Goal: Transaction & Acquisition: Purchase product/service

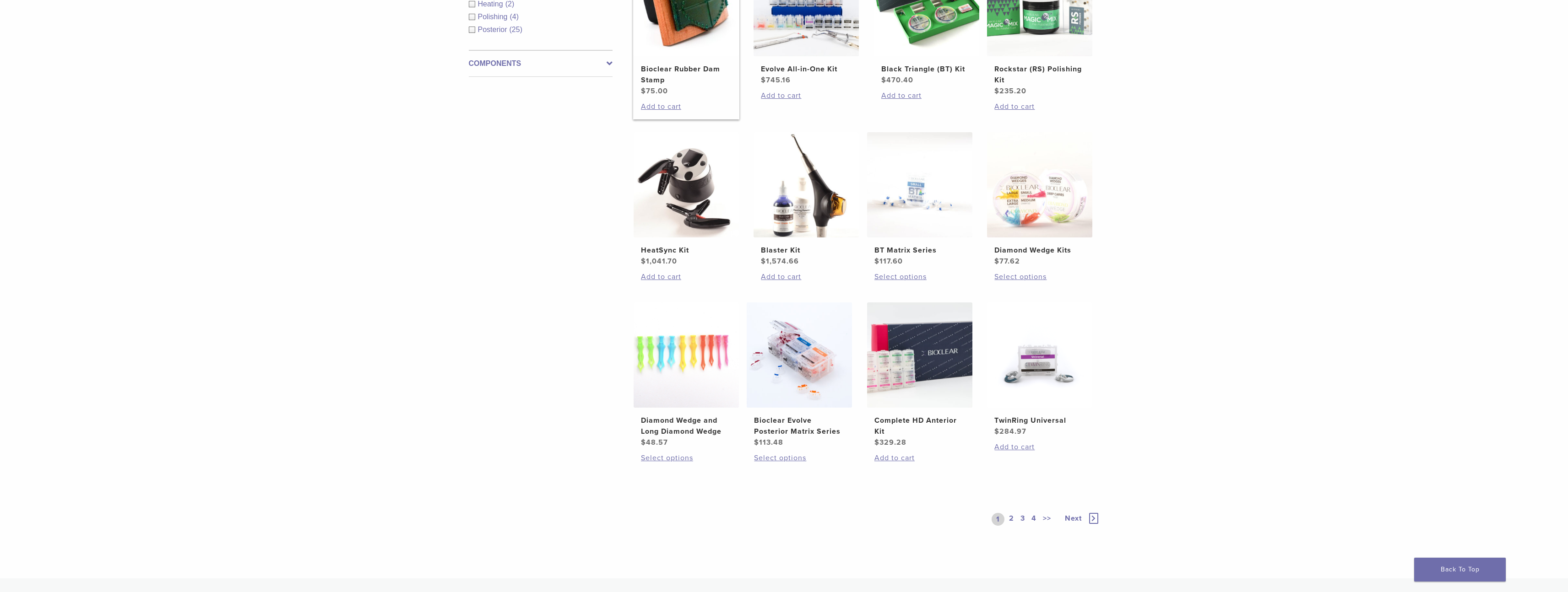
scroll to position [424, 0]
click at [1012, 515] on link "2" at bounding box center [1011, 519] width 9 height 13
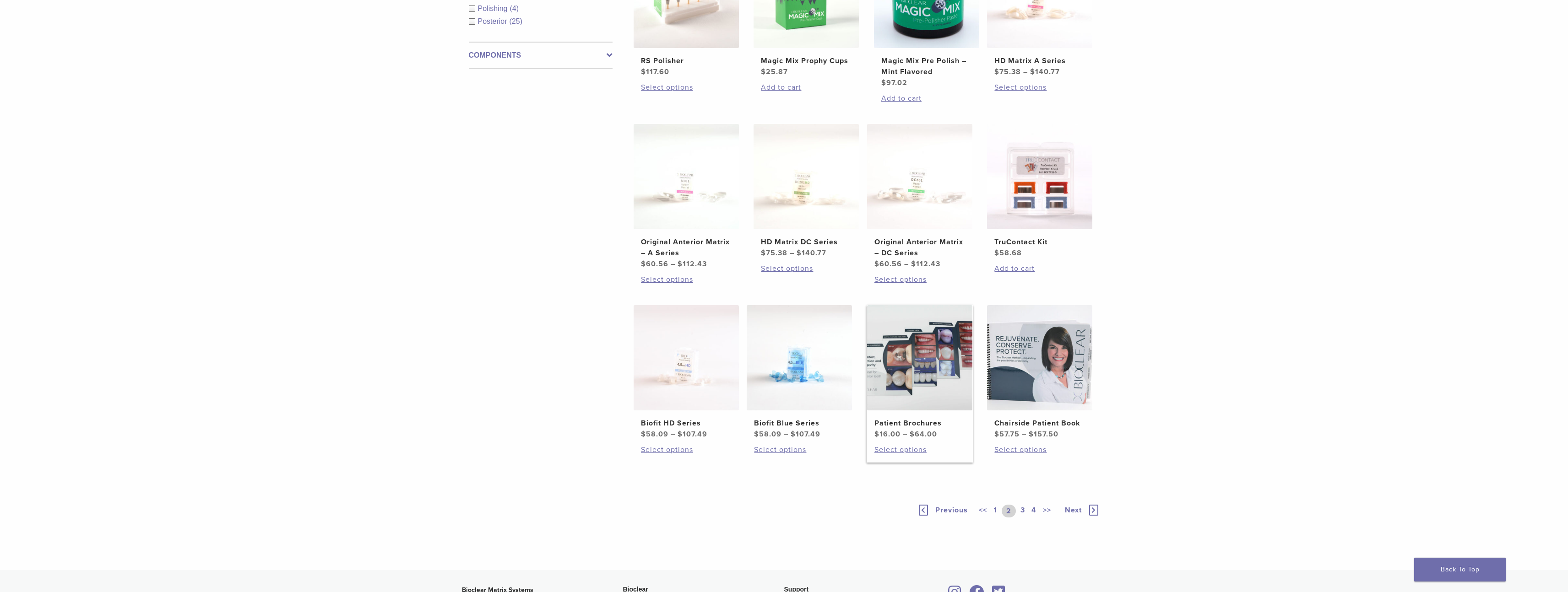
scroll to position [433, 0]
click at [994, 507] on link "1" at bounding box center [995, 510] width 7 height 13
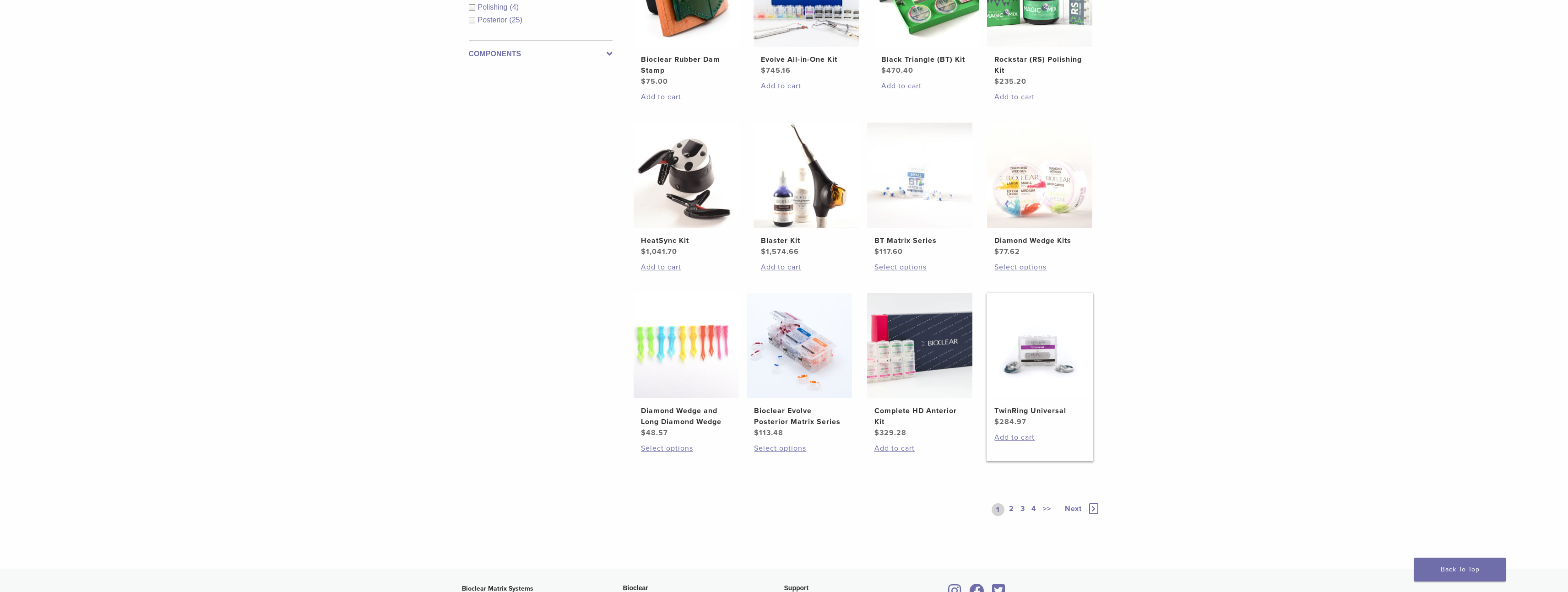
click at [1018, 381] on img at bounding box center [1039, 346] width 106 height 106
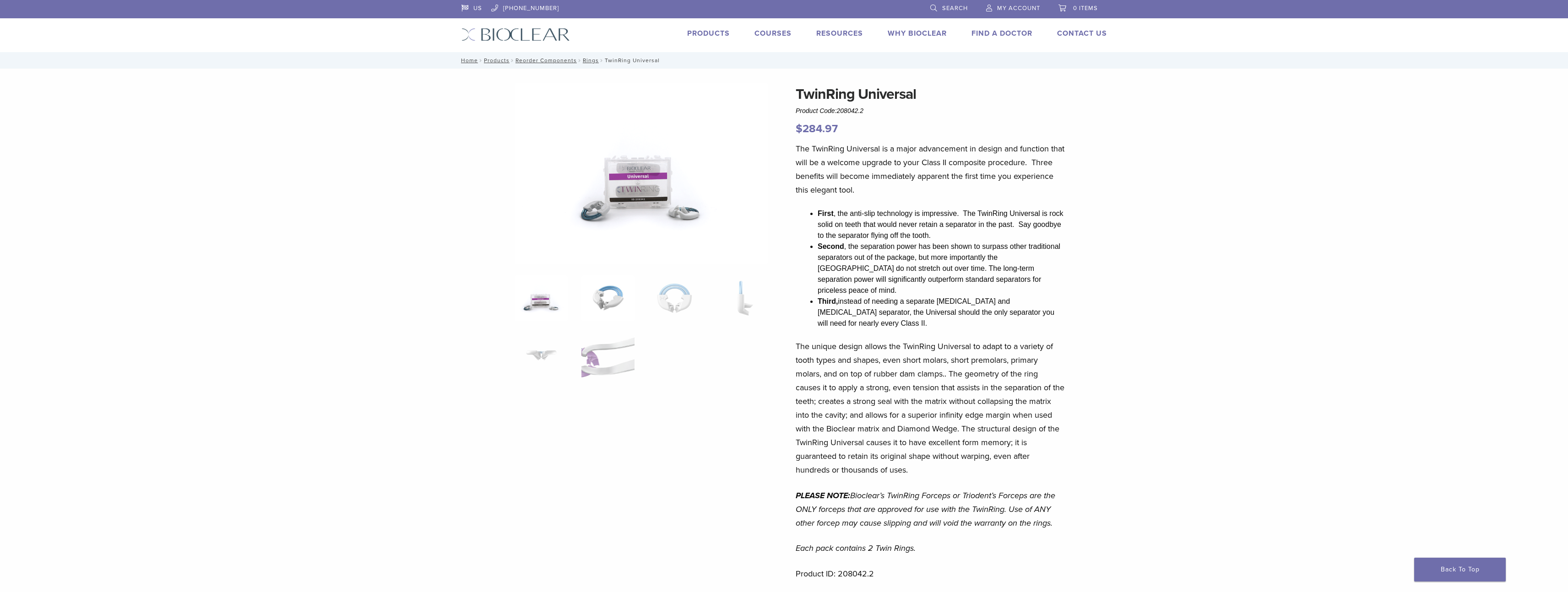
click at [609, 295] on img at bounding box center [608, 299] width 53 height 46
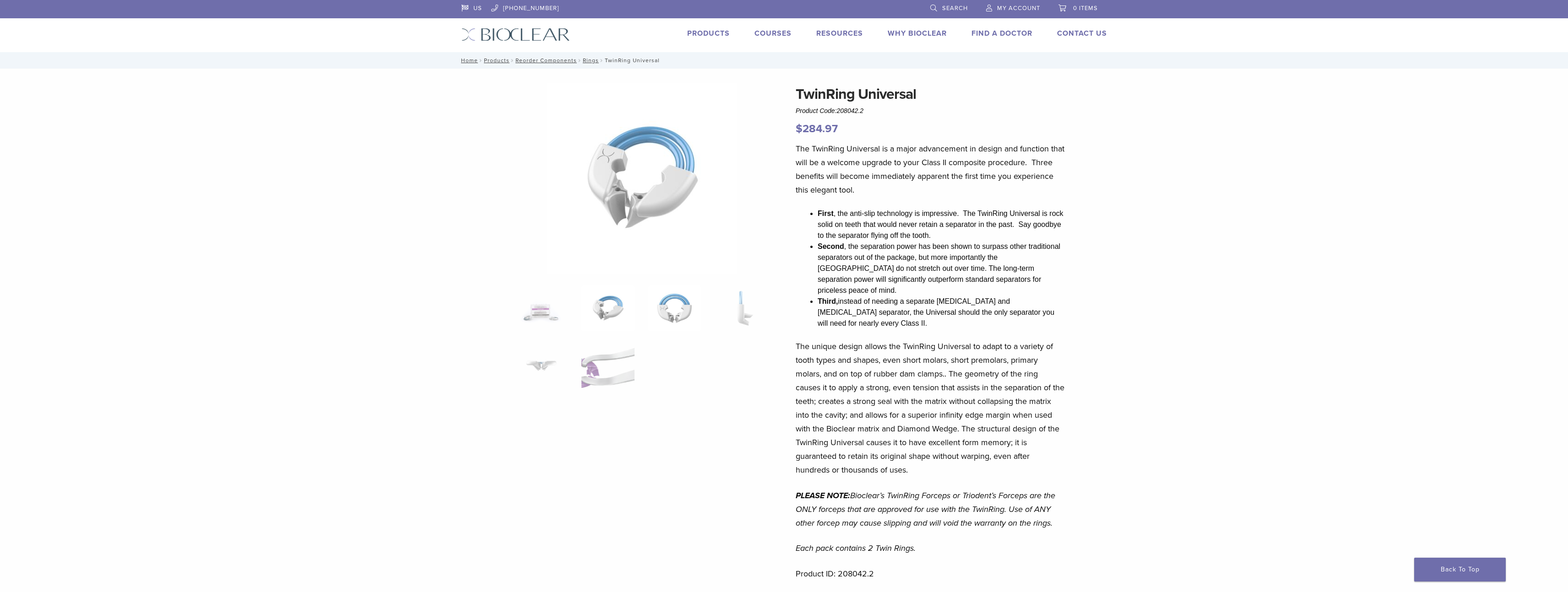
click at [669, 314] on img at bounding box center [675, 308] width 53 height 46
click at [747, 306] on img at bounding box center [741, 308] width 53 height 46
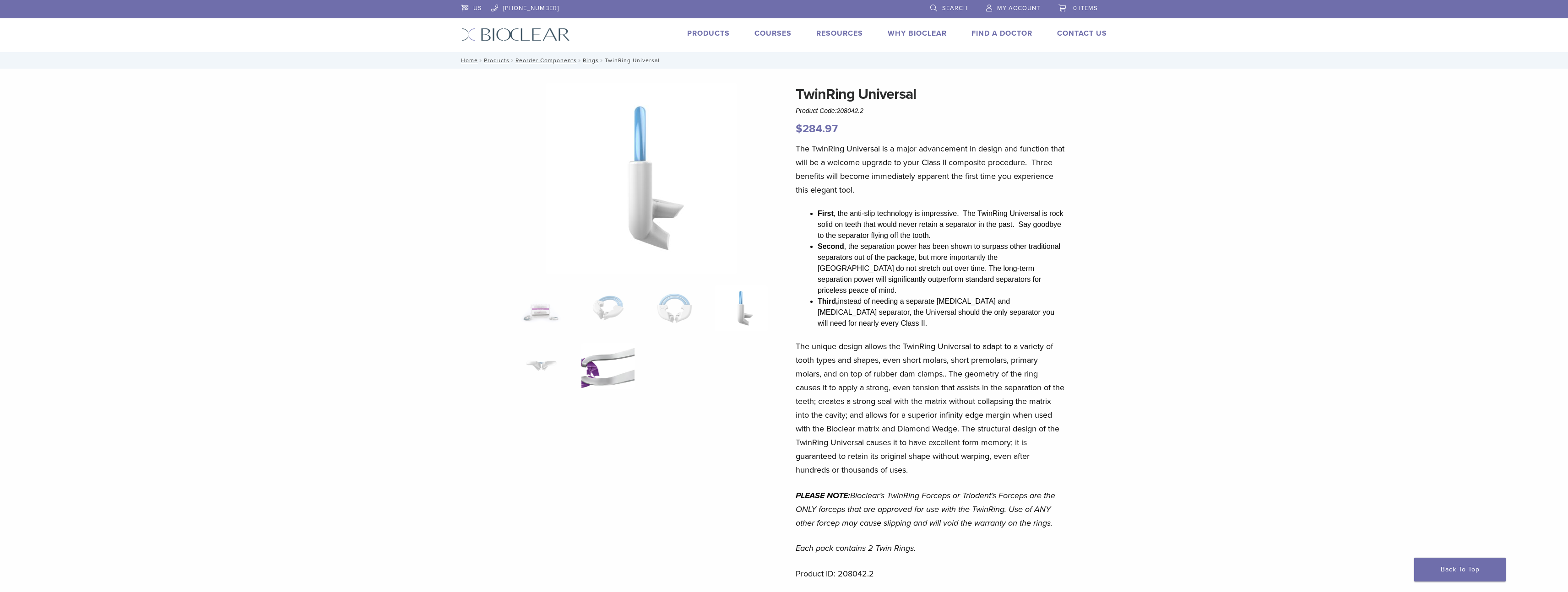
click at [605, 364] on img at bounding box center [608, 366] width 53 height 46
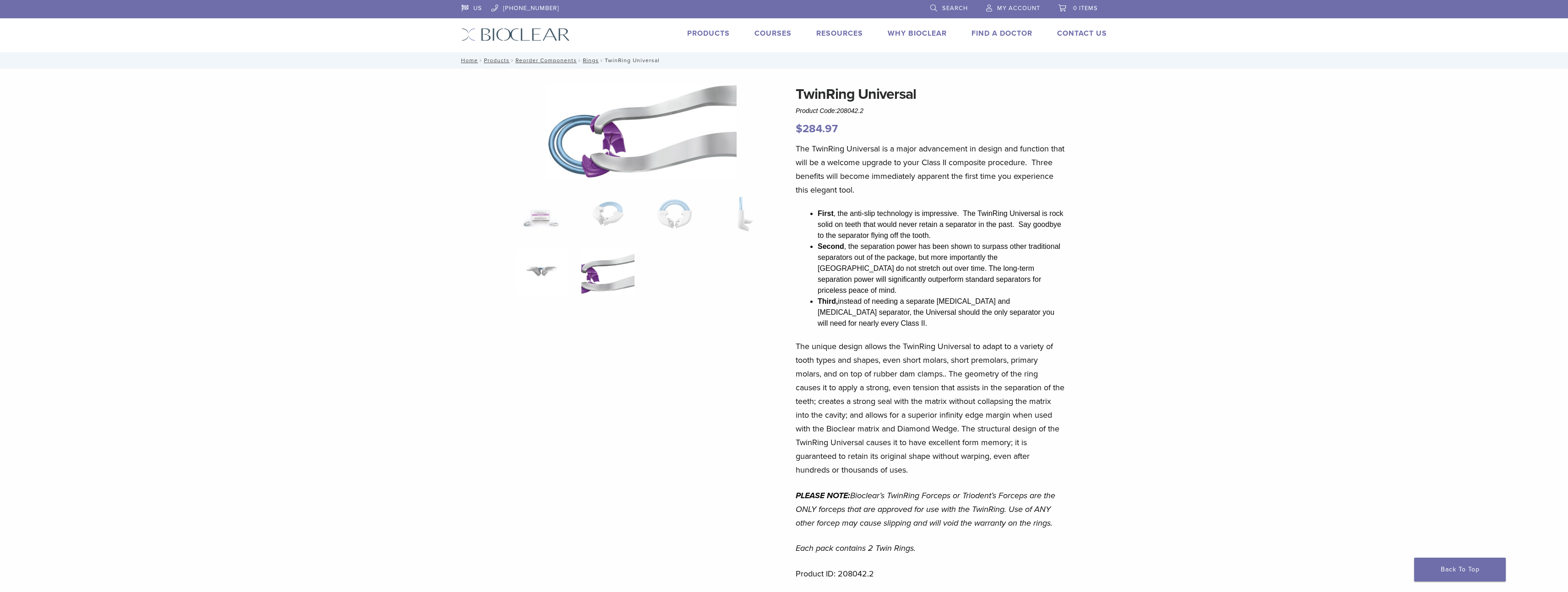
click at [532, 274] on img at bounding box center [542, 272] width 53 height 46
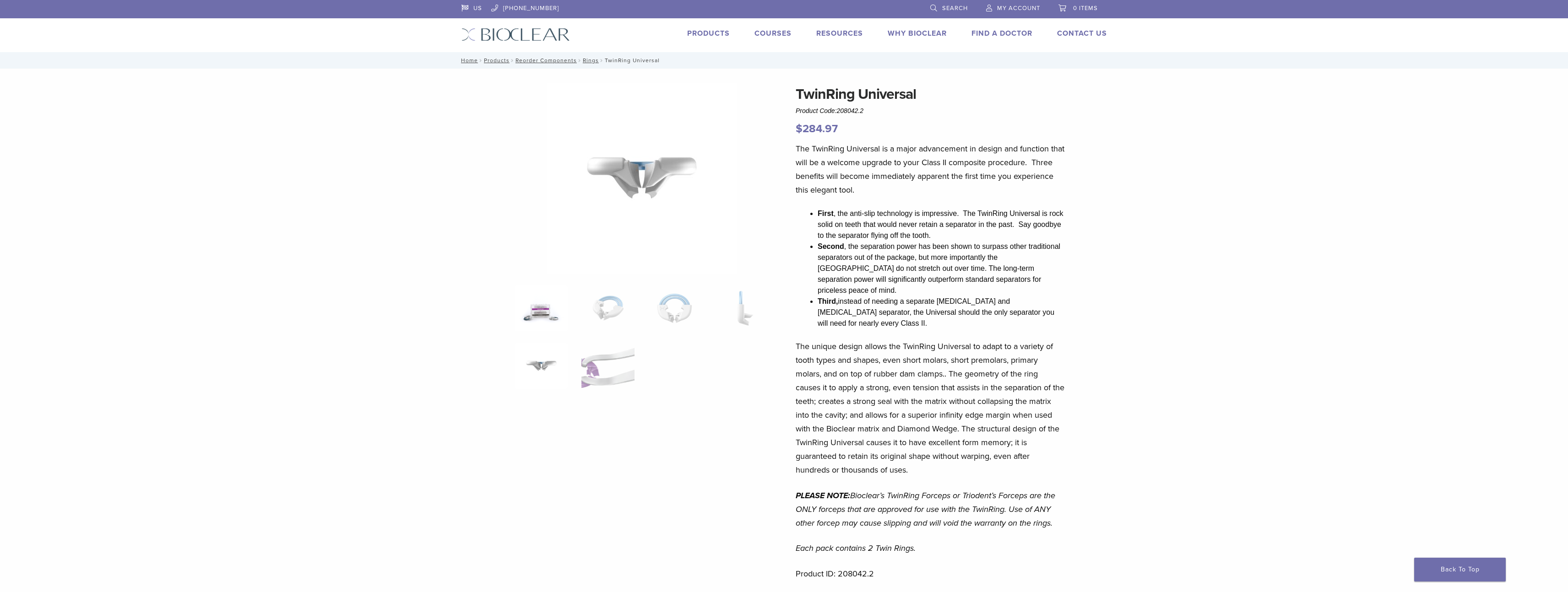
click at [549, 303] on img at bounding box center [542, 308] width 53 height 46
click at [618, 299] on img at bounding box center [608, 299] width 53 height 46
